Goal: Navigation & Orientation: Find specific page/section

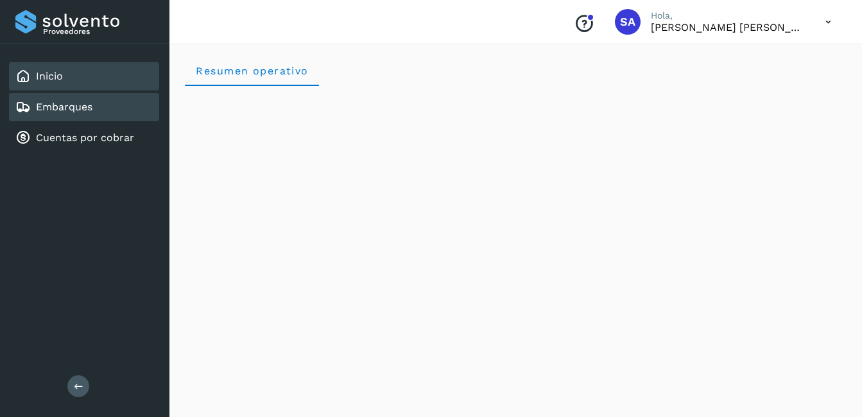
click at [54, 105] on link "Embarques" at bounding box center [64, 107] width 56 height 12
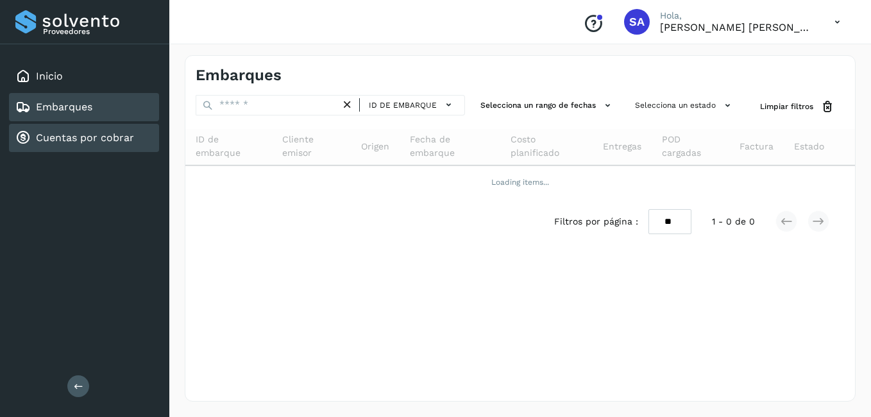
click at [81, 137] on link "Cuentas por cobrar" at bounding box center [85, 138] width 98 height 12
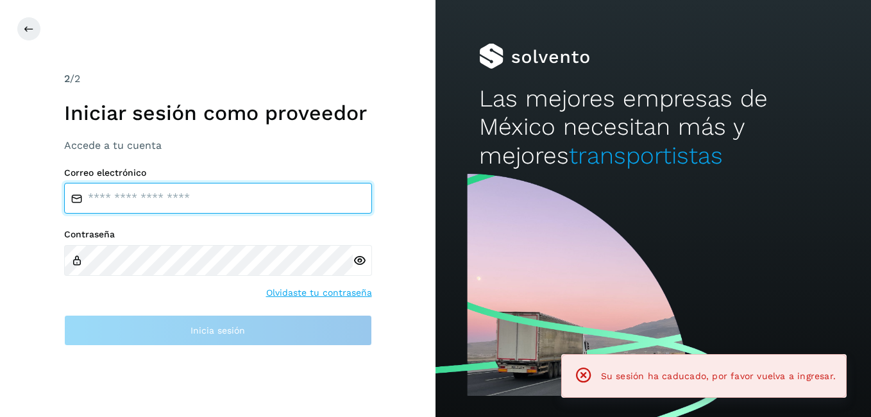
type input "**********"
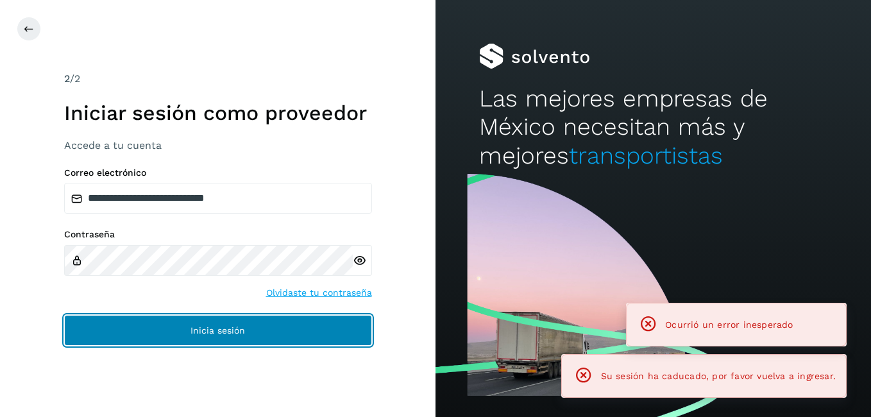
click at [146, 336] on button "Inicia sesión" at bounding box center [218, 330] width 308 height 31
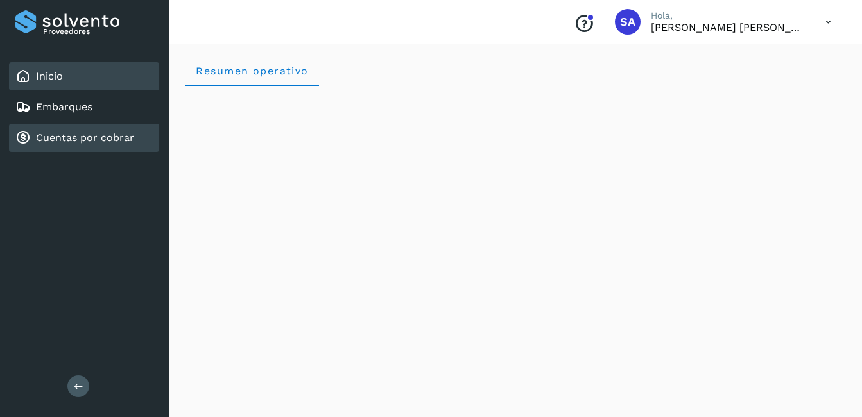
click at [65, 132] on link "Cuentas por cobrar" at bounding box center [85, 138] width 98 height 12
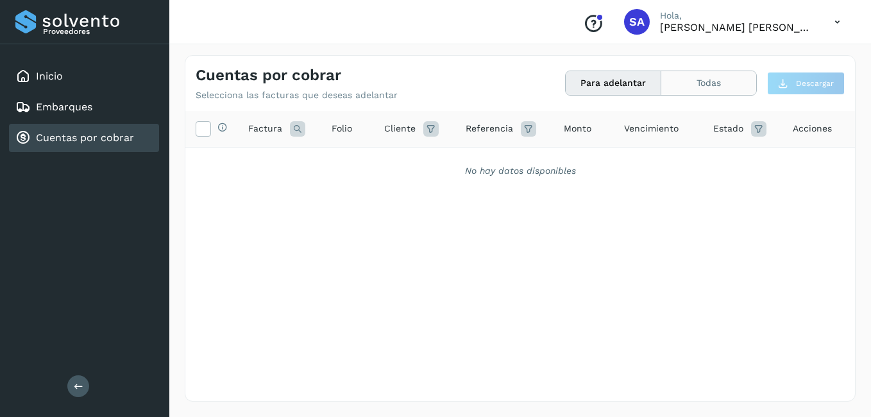
click at [684, 84] on button "Todas" at bounding box center [708, 83] width 95 height 24
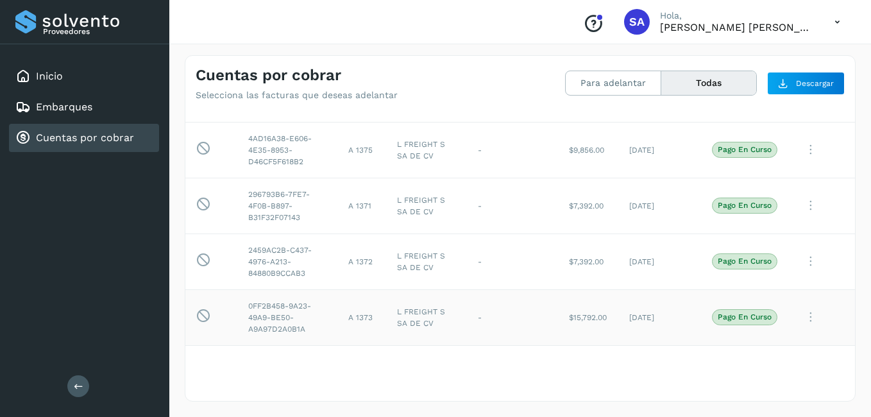
scroll to position [257, 0]
